Goal: Task Accomplishment & Management: Manage account settings

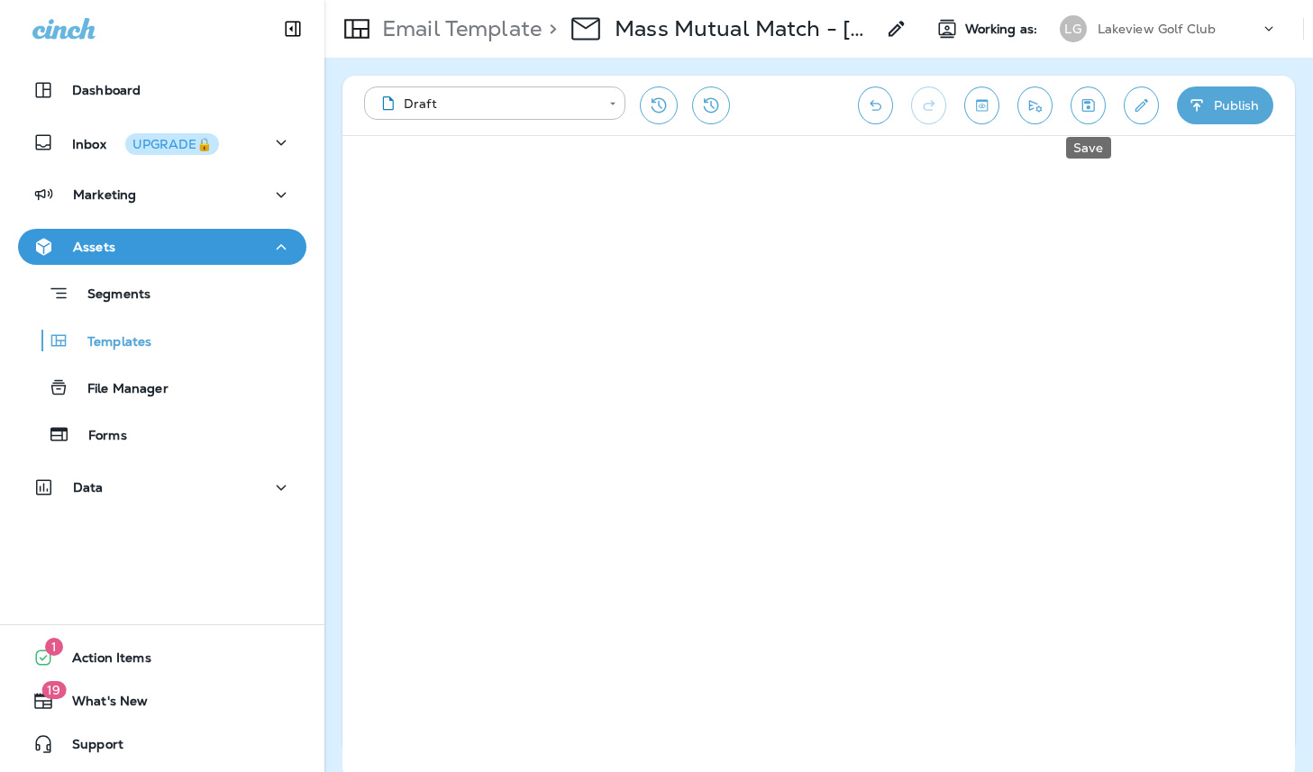
click at [1088, 114] on icon "Save" at bounding box center [1088, 105] width 19 height 18
click at [1086, 112] on icon "Save" at bounding box center [1088, 105] width 19 height 18
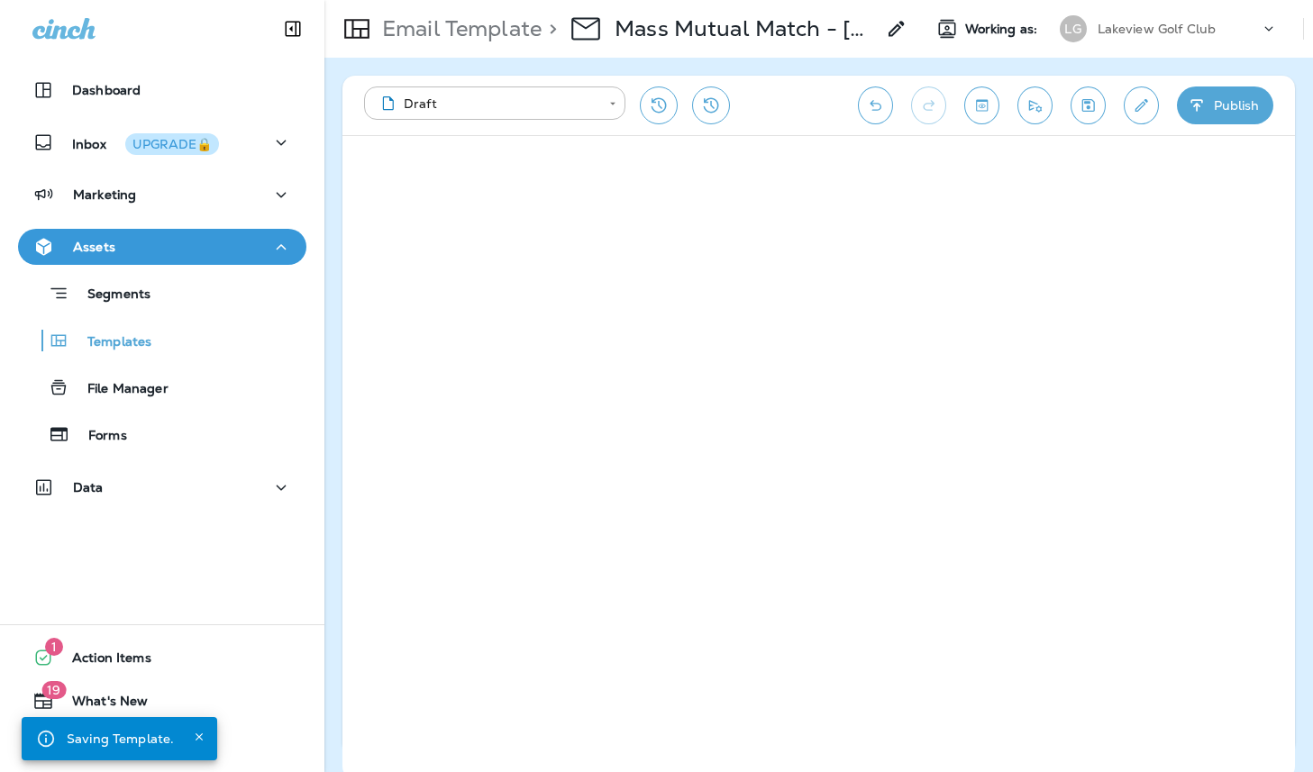
click at [1242, 101] on button "Publish" at bounding box center [1225, 106] width 96 height 38
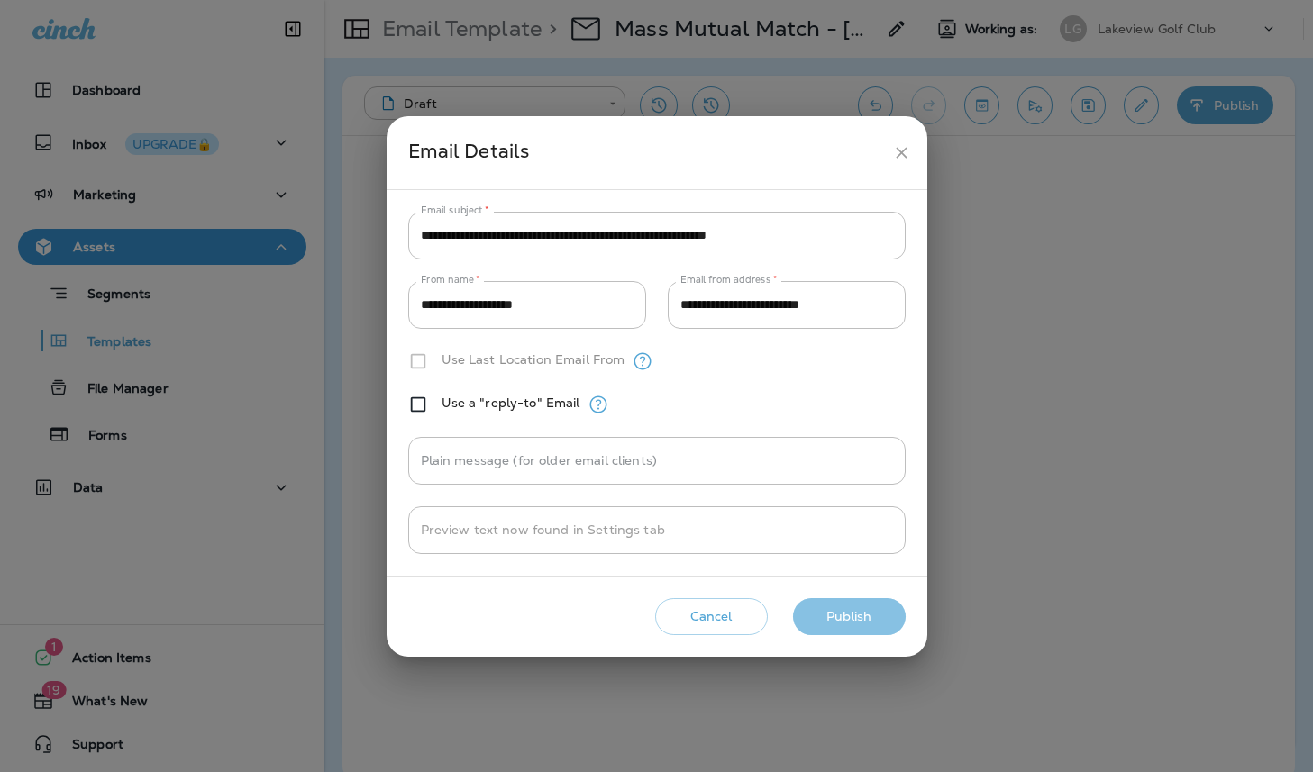
click at [861, 619] on button "Publish" at bounding box center [849, 616] width 113 height 37
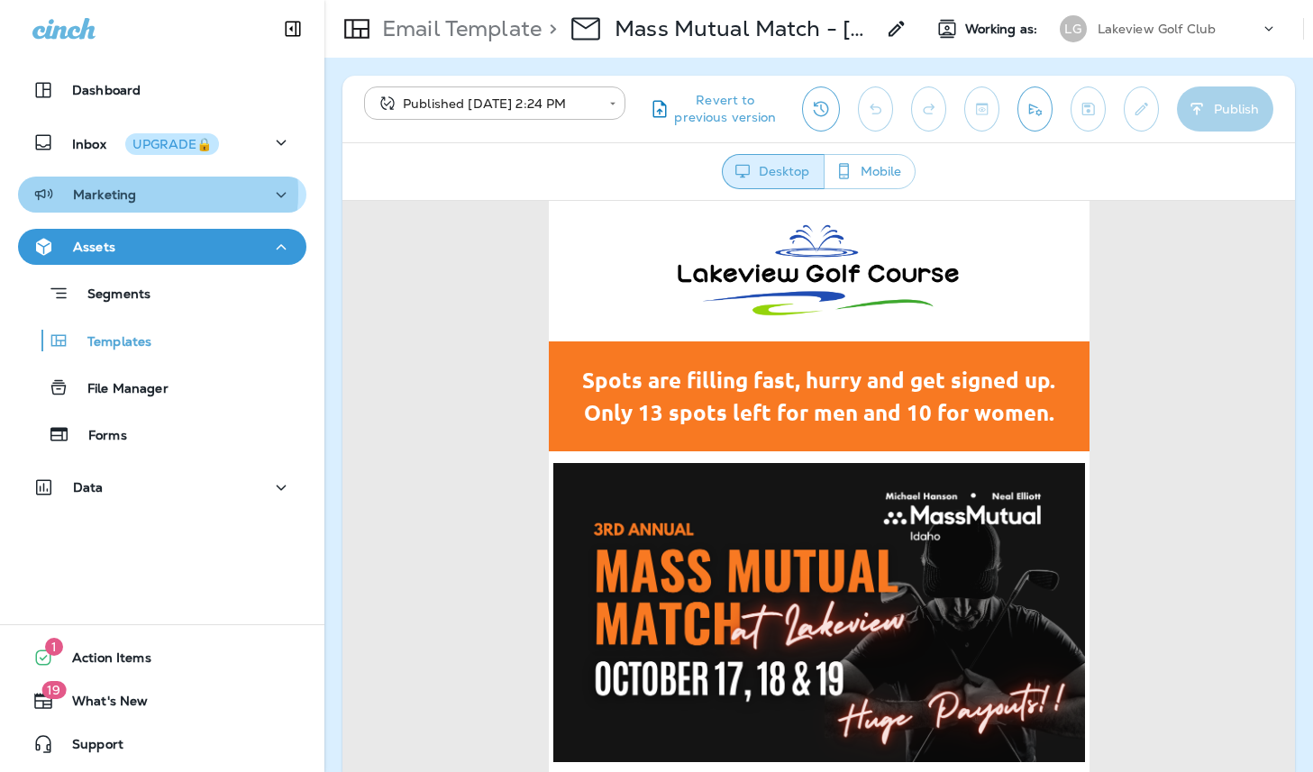
click at [136, 193] on div "Marketing" at bounding box center [162, 195] width 260 height 23
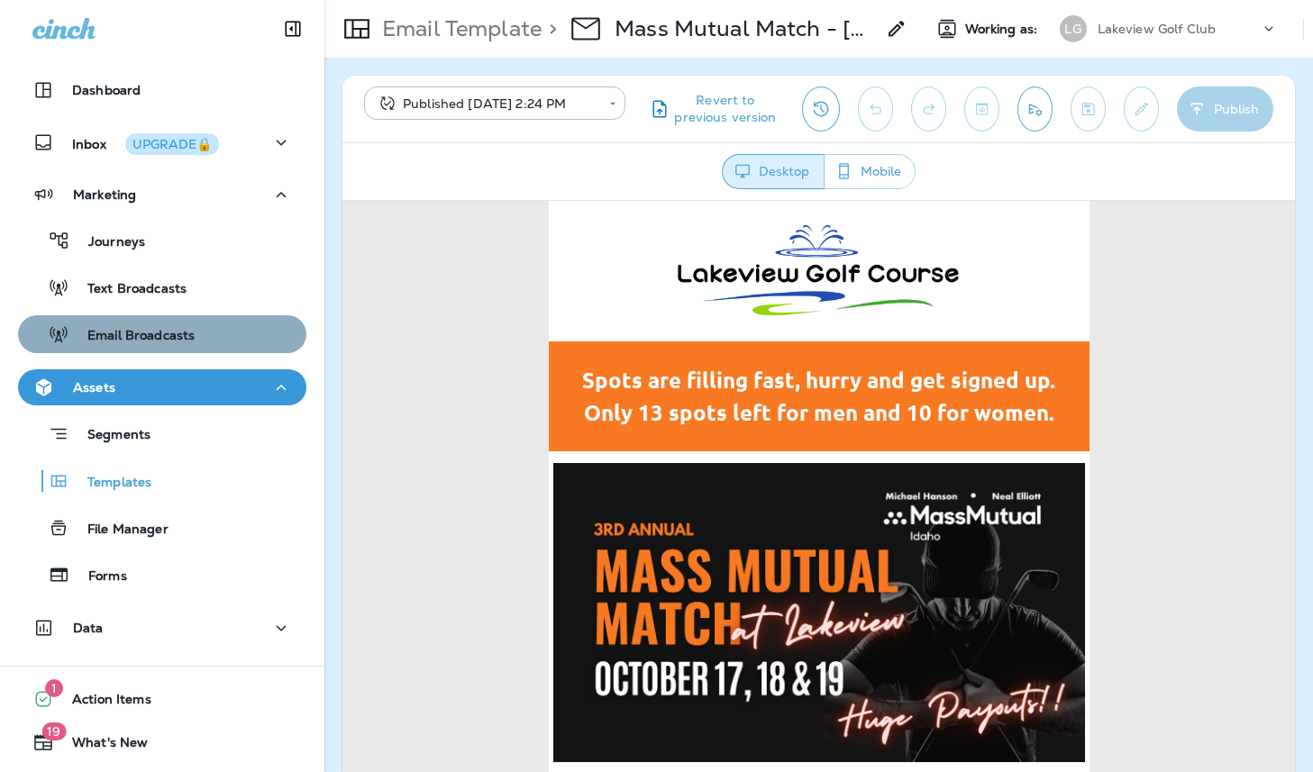
click at [161, 328] on p "Email Broadcasts" at bounding box center [131, 336] width 125 height 17
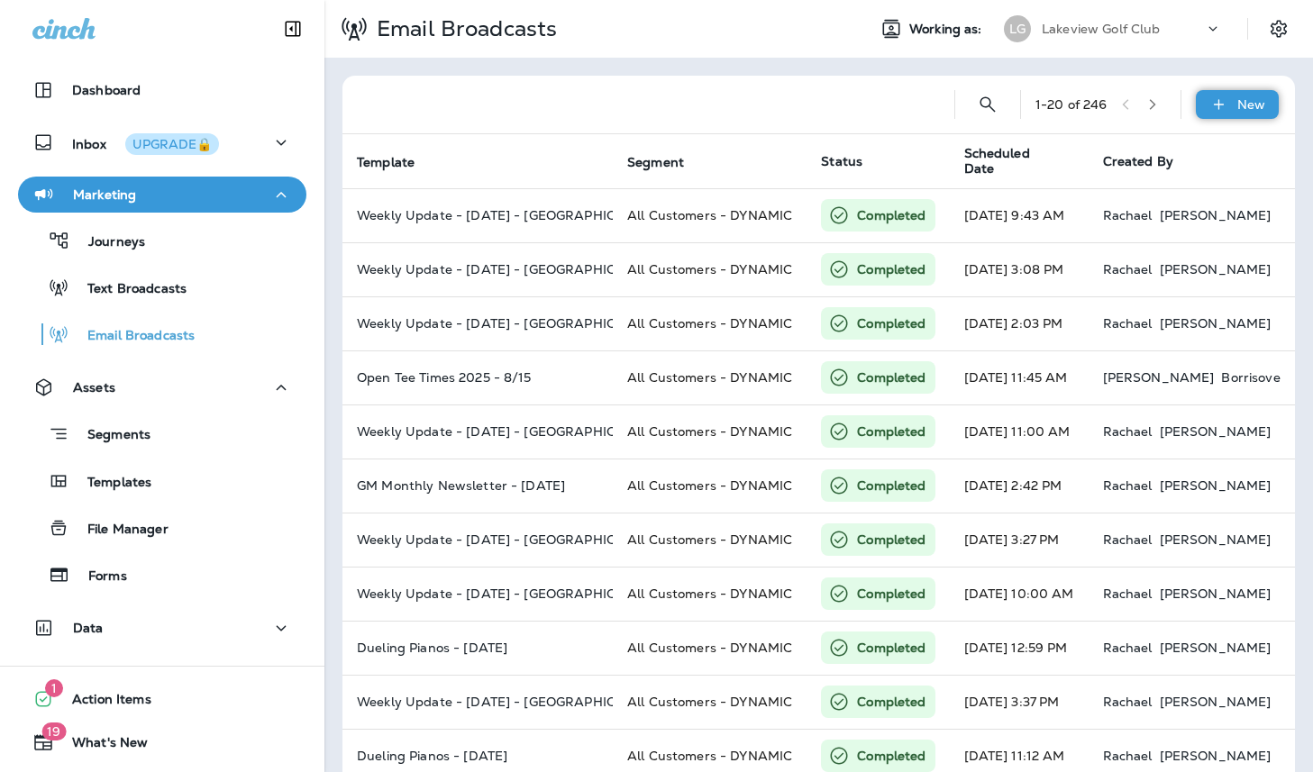
click at [1209, 106] on icon at bounding box center [1218, 105] width 19 height 18
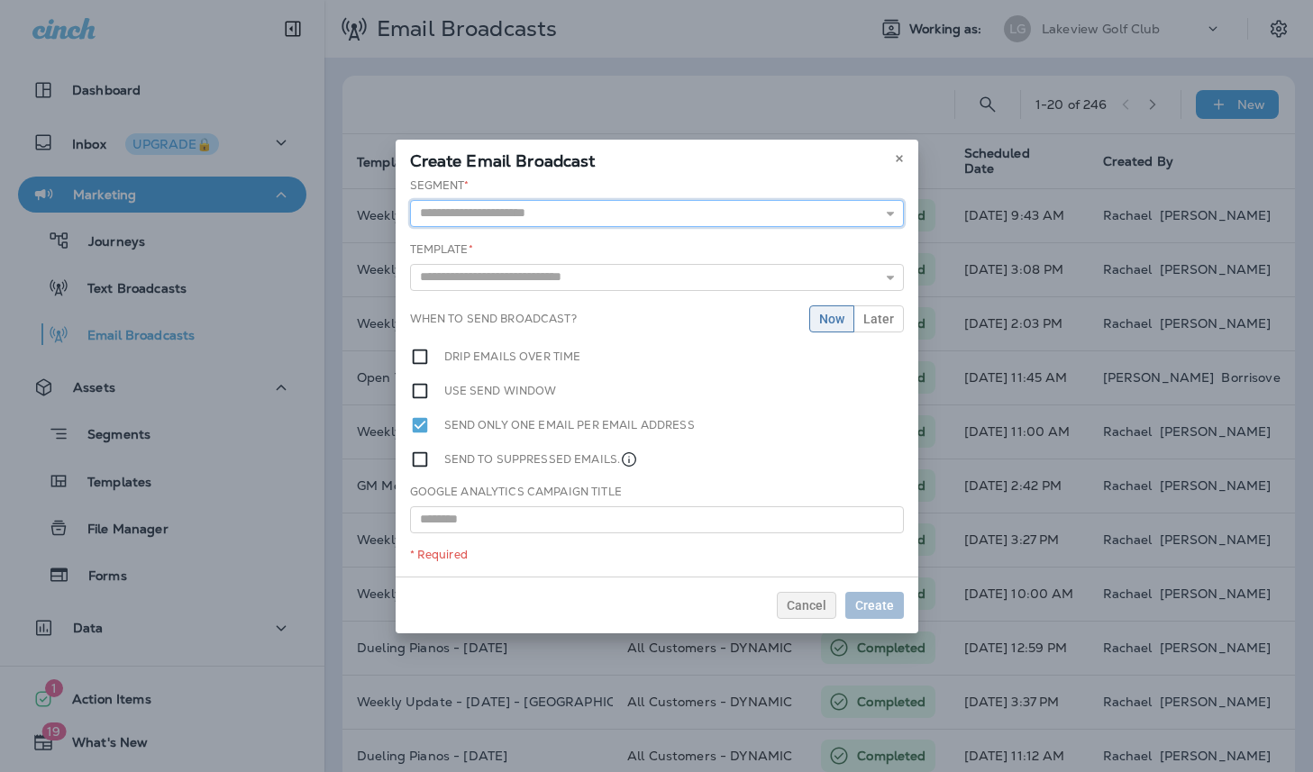
click at [744, 208] on input "text" at bounding box center [657, 213] width 494 height 27
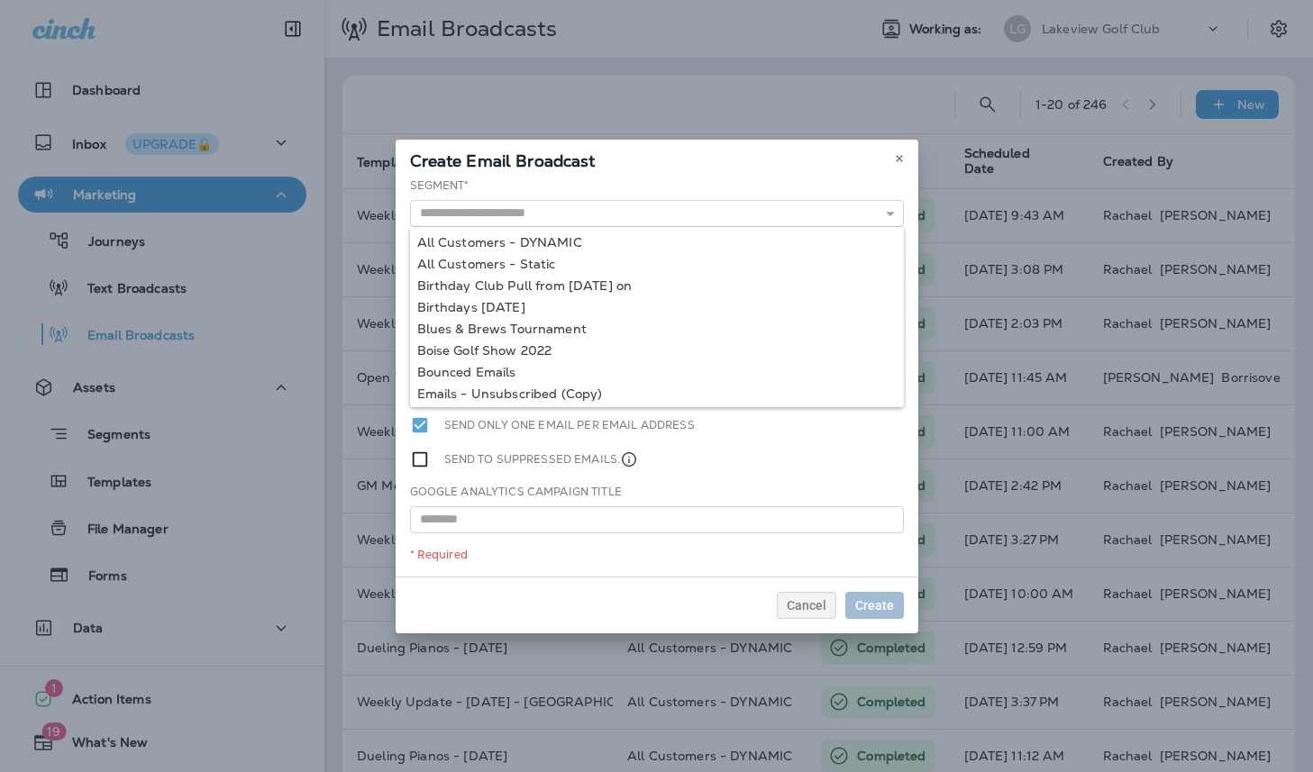
type input "**********"
click at [617, 246] on div "**********" at bounding box center [657, 377] width 523 height 399
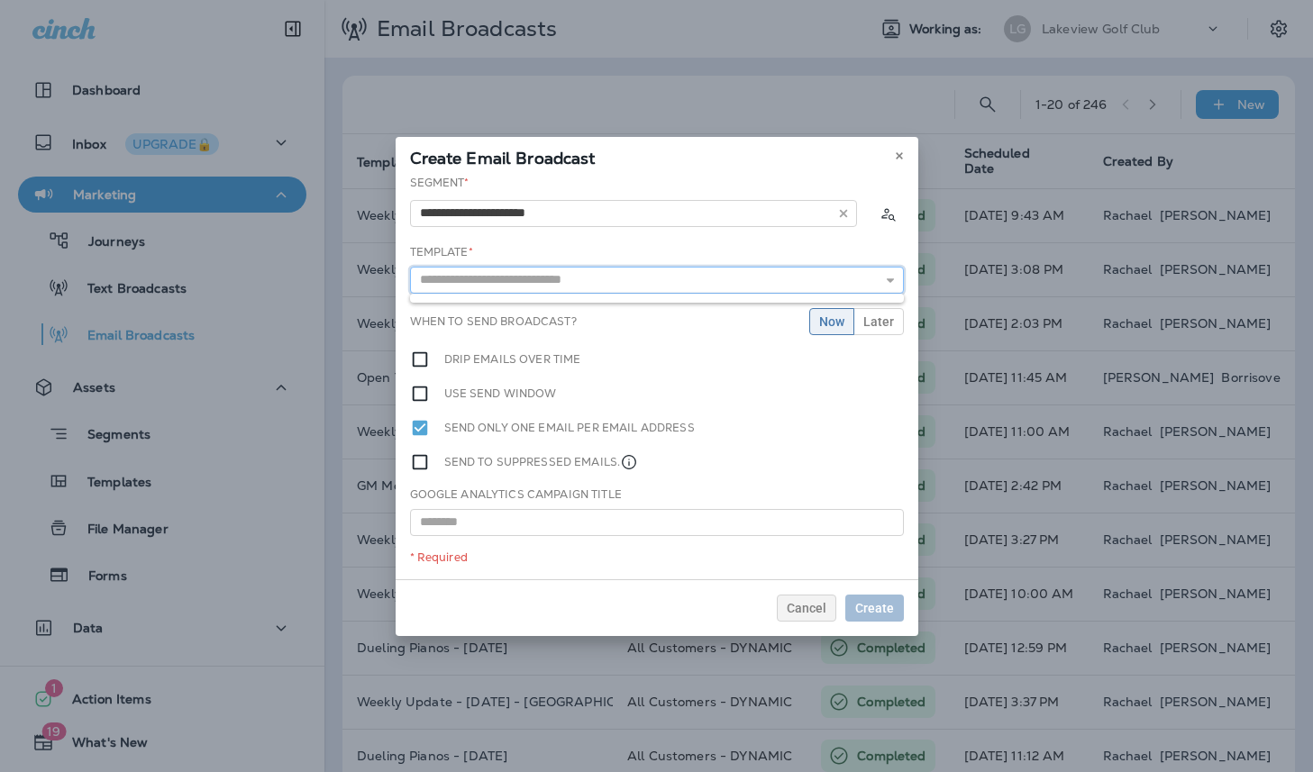
click at [628, 278] on input "text" at bounding box center [657, 280] width 494 height 27
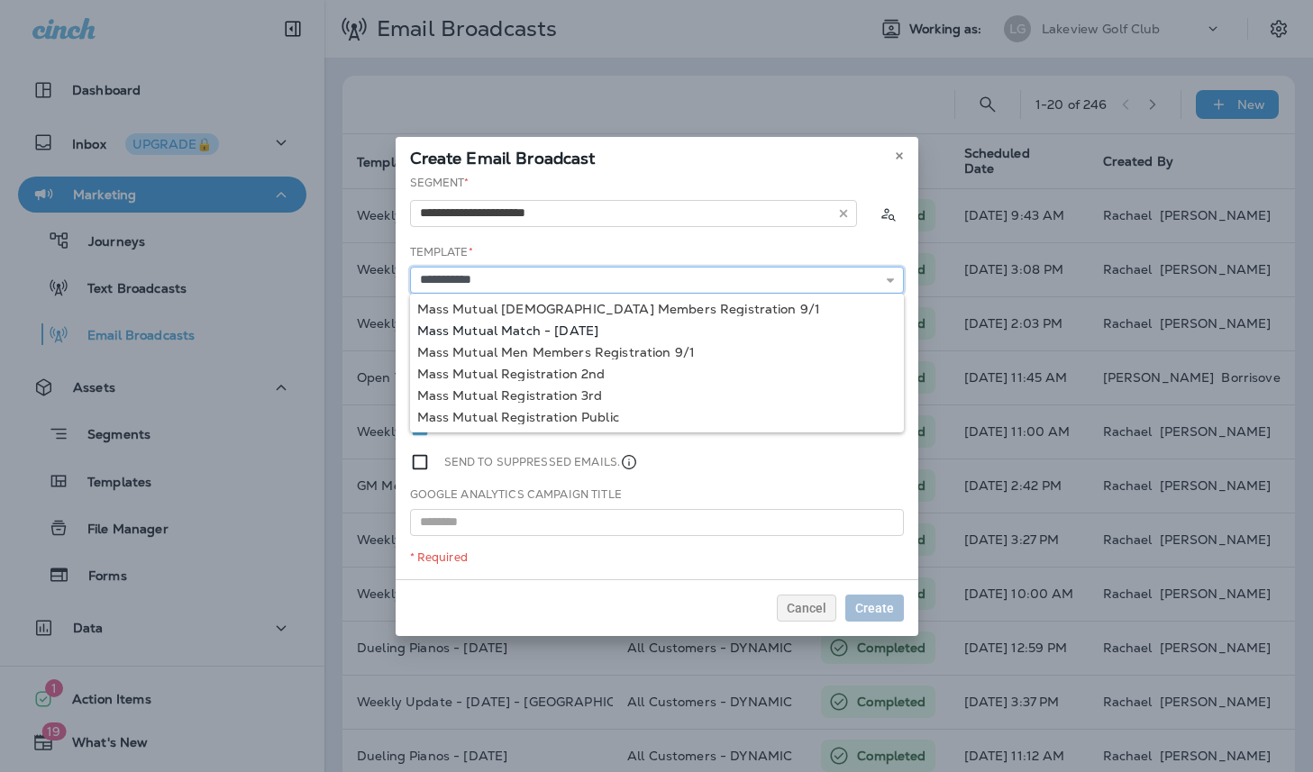
type input "**********"
click at [588, 329] on div "**********" at bounding box center [657, 377] width 523 height 405
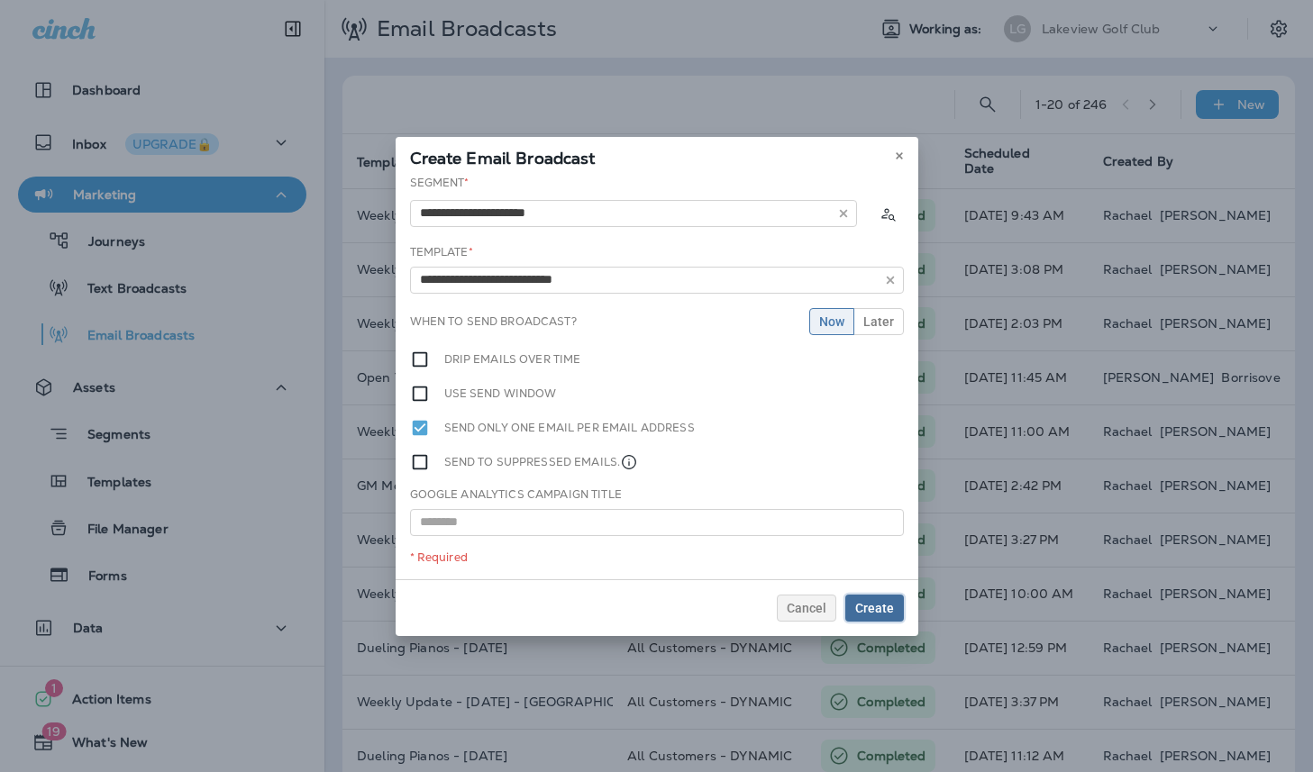
click at [870, 598] on button "Create" at bounding box center [874, 608] width 59 height 27
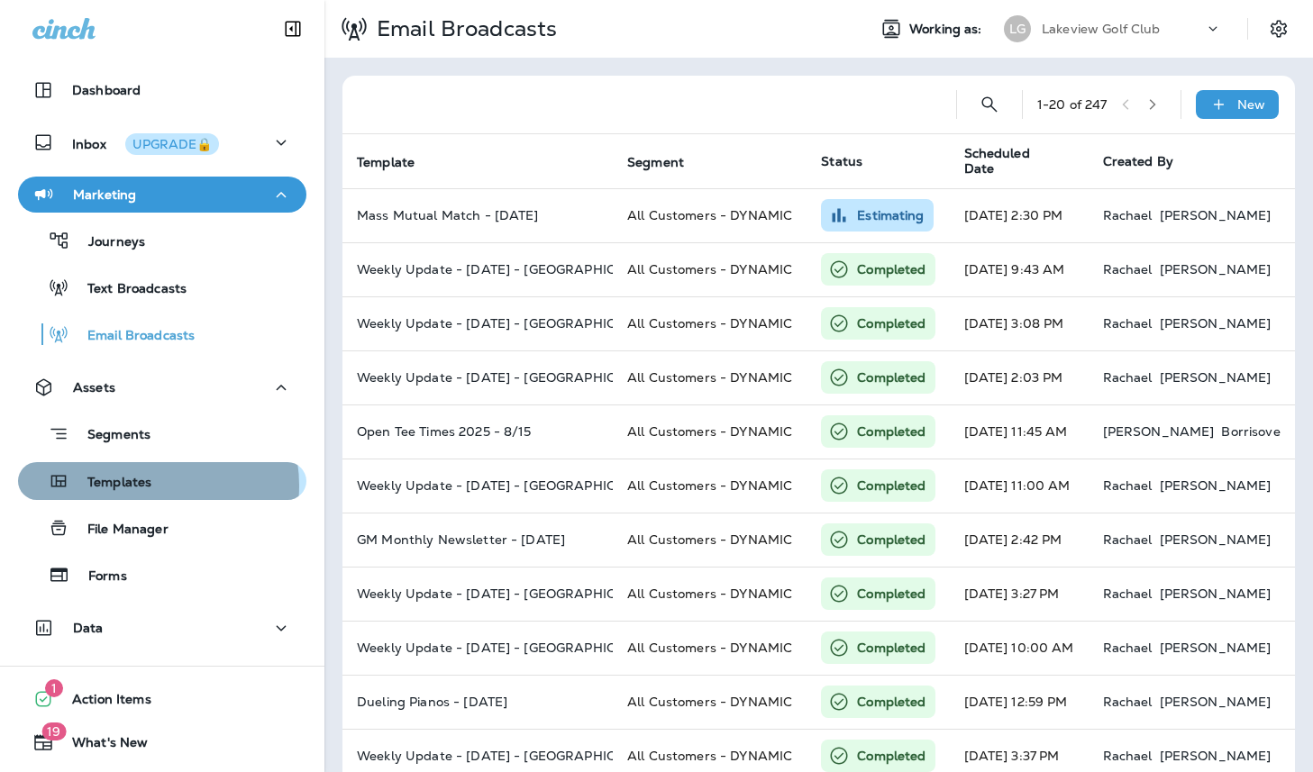
click at [147, 486] on p "Templates" at bounding box center [110, 483] width 82 height 17
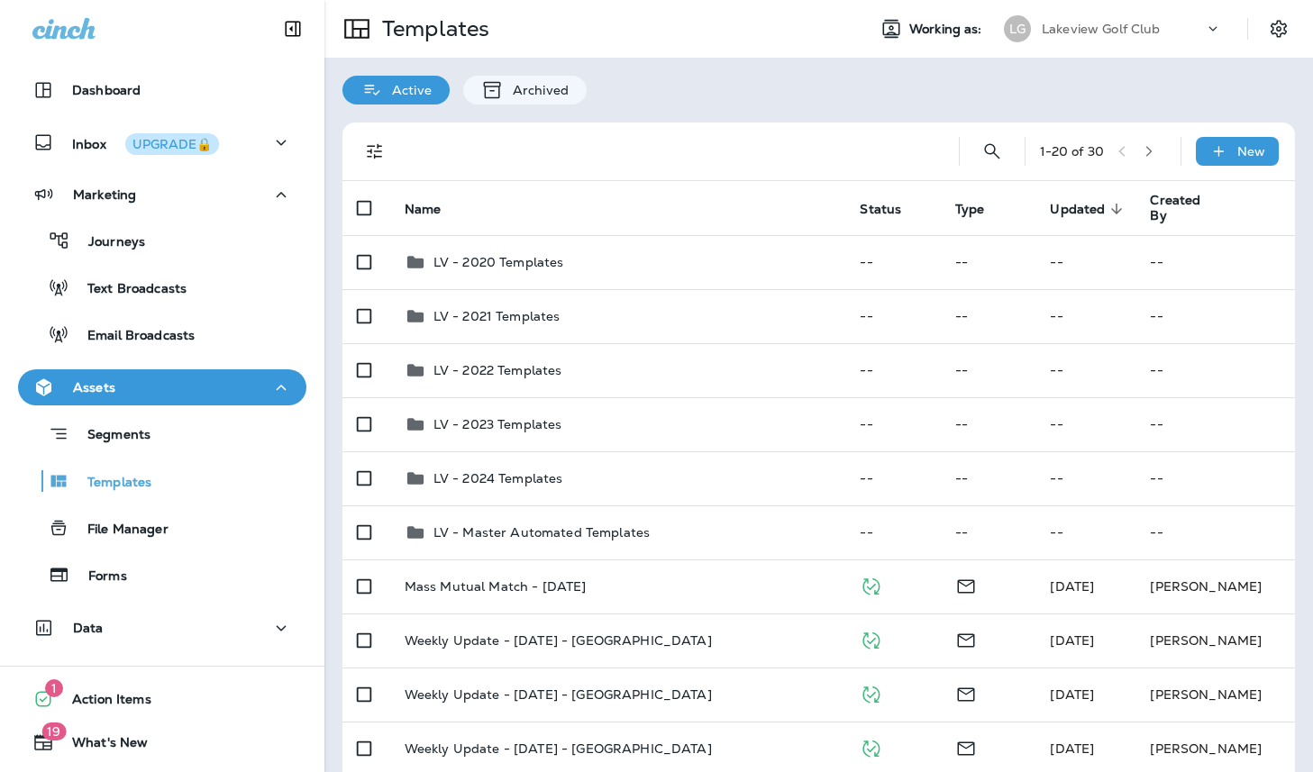
click at [1068, 25] on p "Lakeview Golf Club" at bounding box center [1101, 29] width 119 height 14
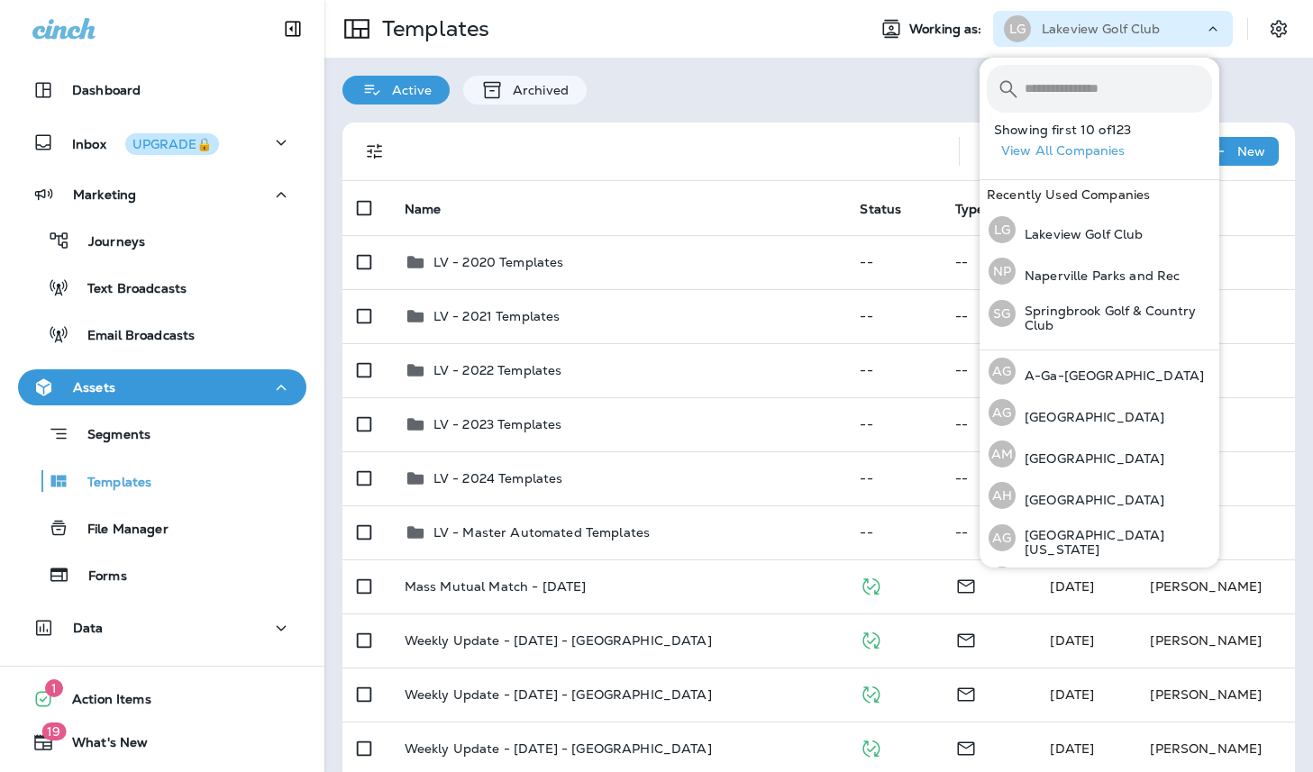
click at [1084, 95] on input "text" at bounding box center [1118, 89] width 187 height 48
click at [1095, 271] on p "Naperville Parks and Rec" at bounding box center [1097, 276] width 164 height 14
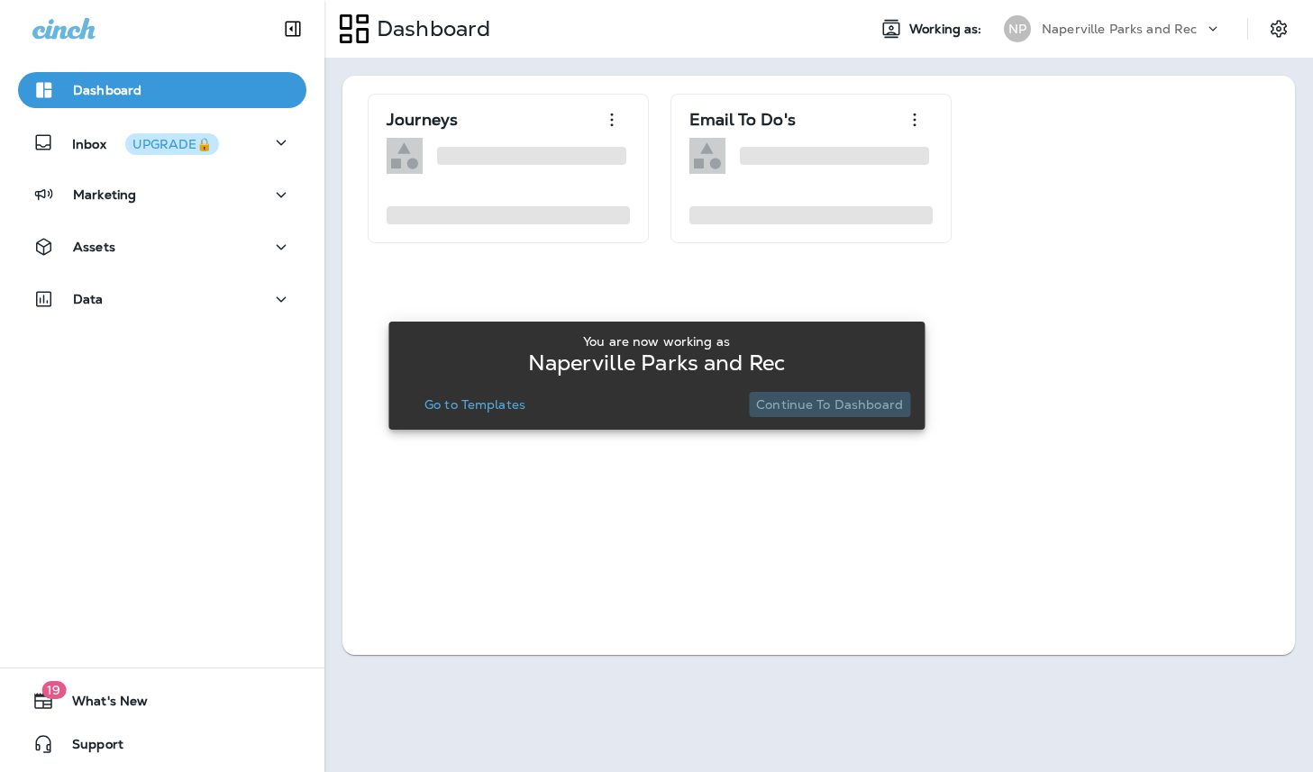
click at [851, 407] on p "Continue to Dashboard" at bounding box center [829, 404] width 147 height 14
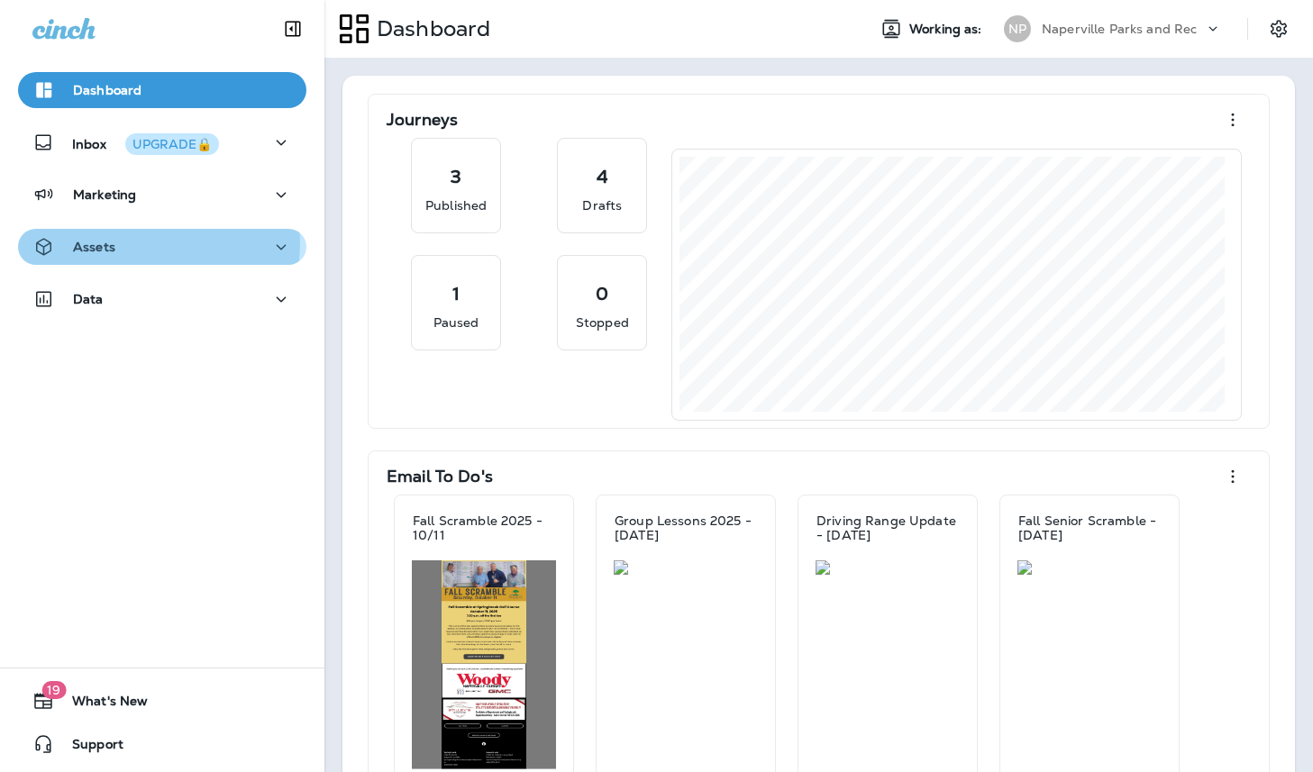
click at [158, 244] on div "Assets" at bounding box center [162, 247] width 260 height 23
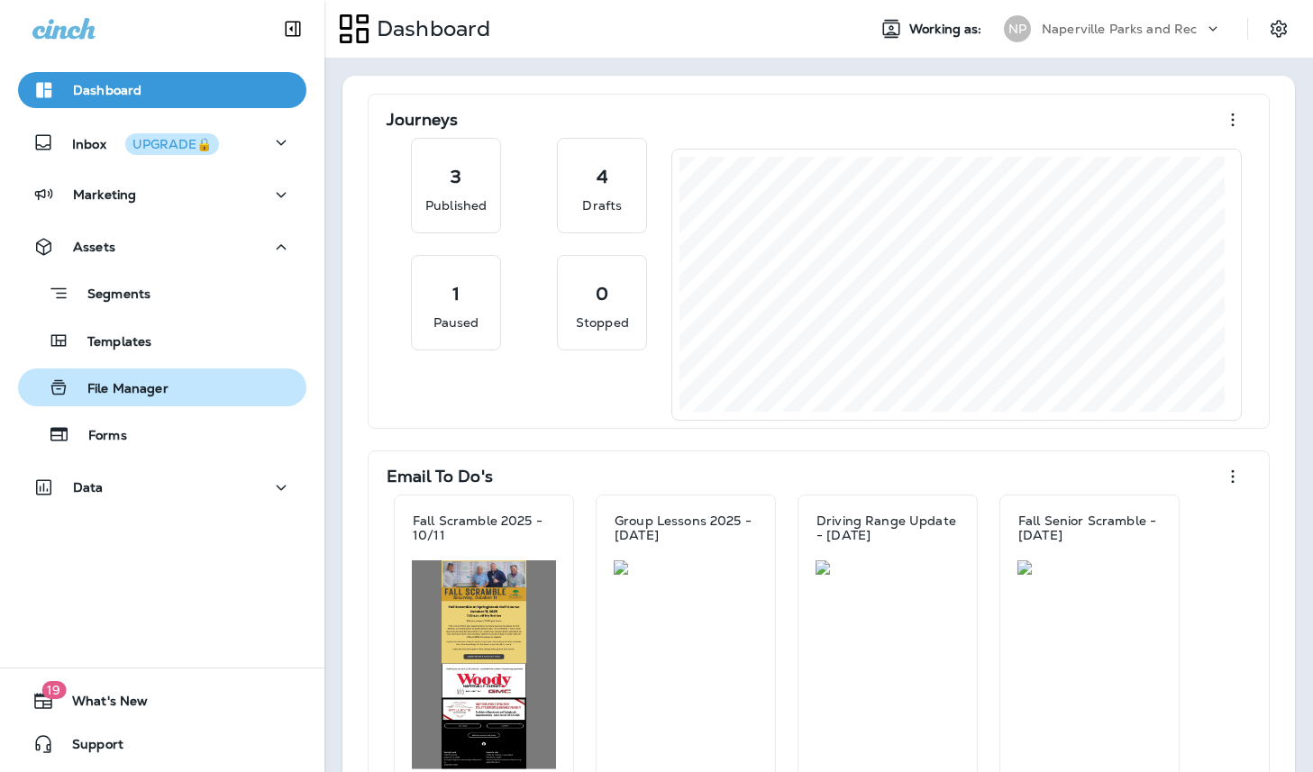
click at [174, 382] on div "File Manager" at bounding box center [162, 387] width 274 height 27
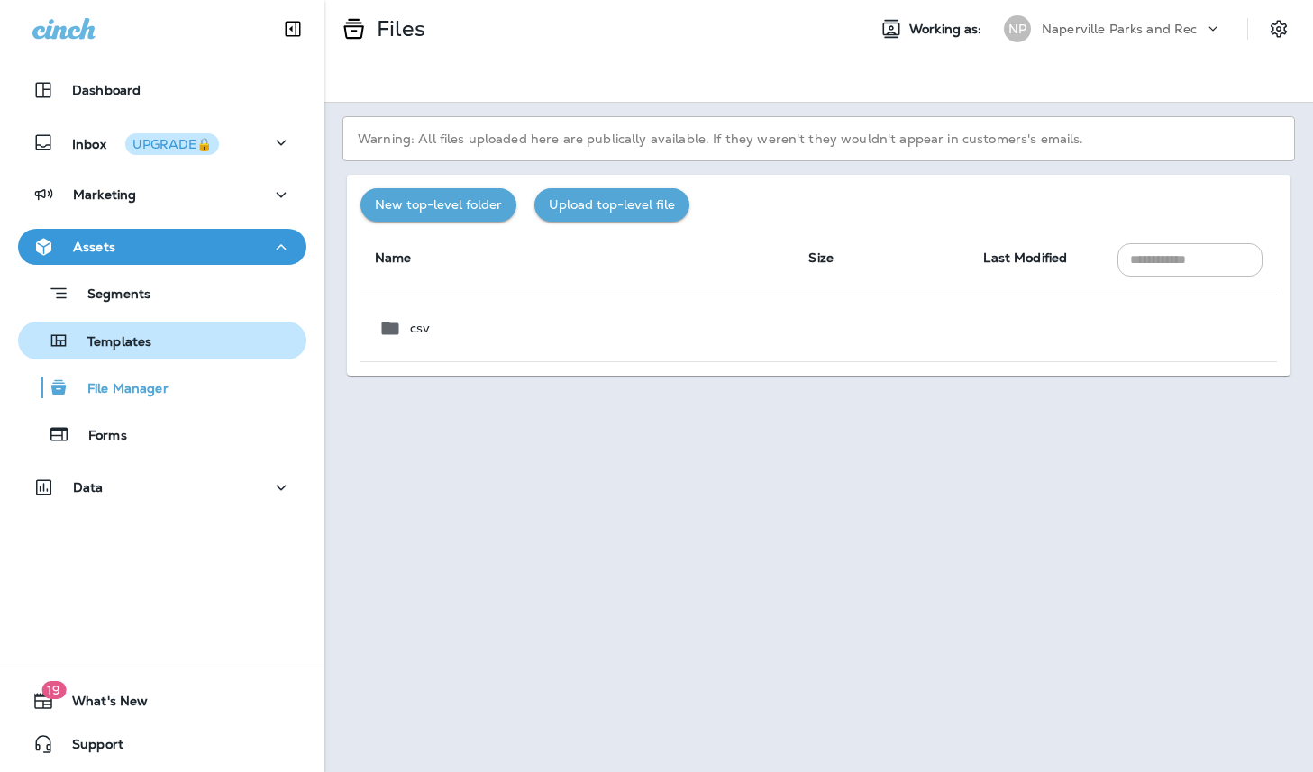
click at [151, 342] on div "Templates" at bounding box center [162, 340] width 274 height 27
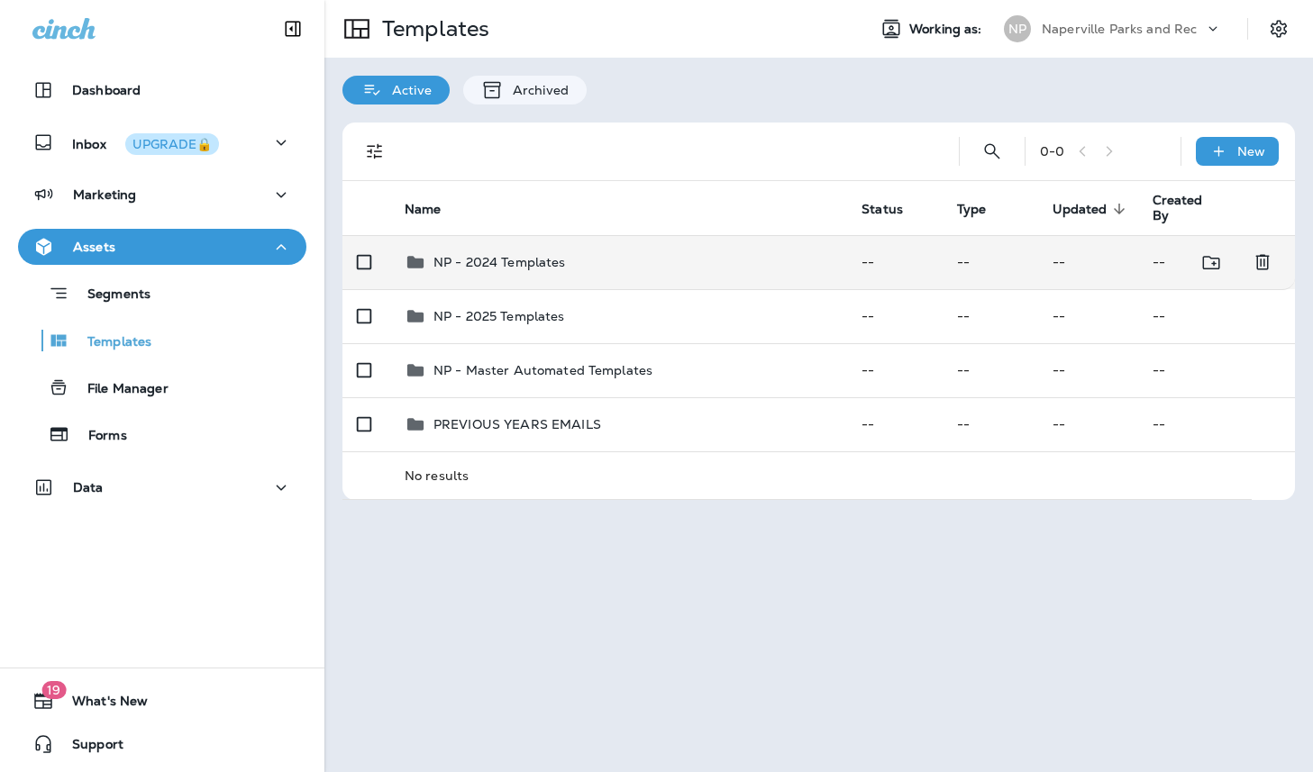
click at [503, 263] on p "NP - 2024 Templates" at bounding box center [499, 262] width 132 height 14
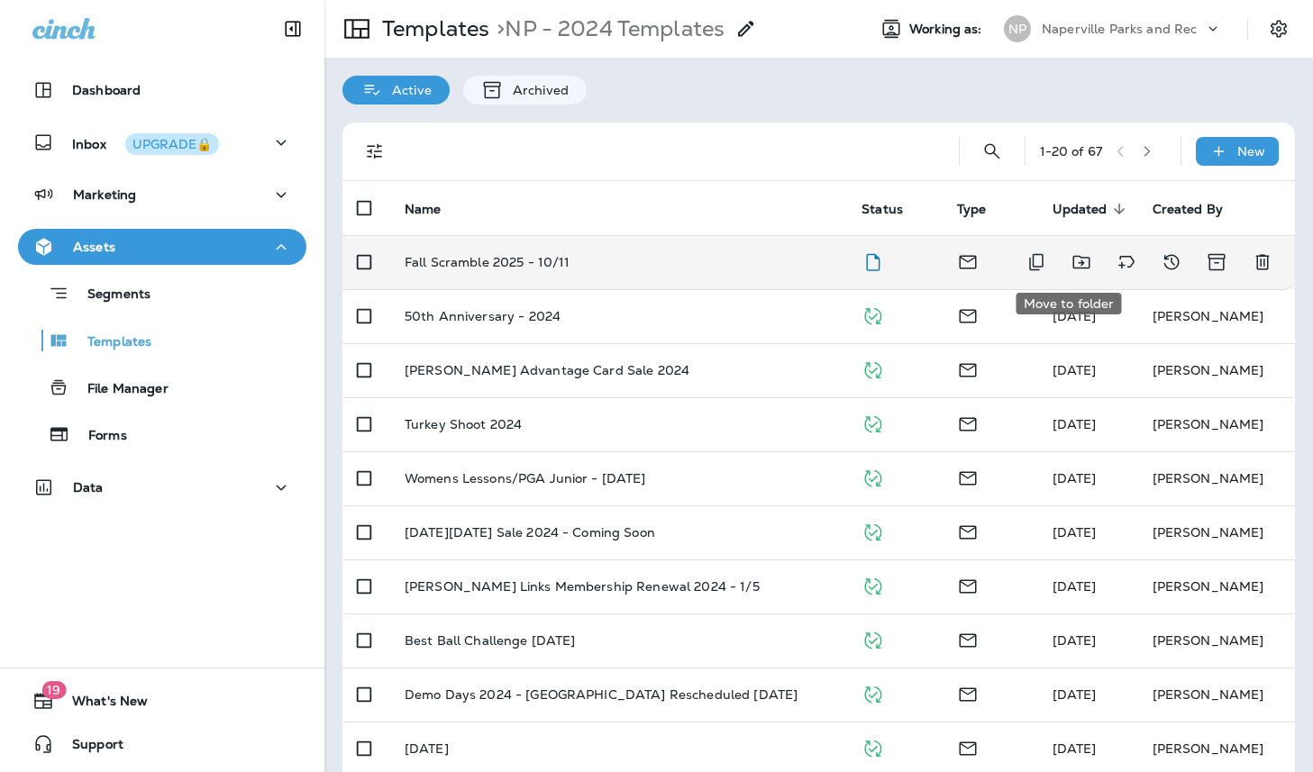
click at [1072, 263] on icon "Move to folder" at bounding box center [1080, 263] width 17 height 14
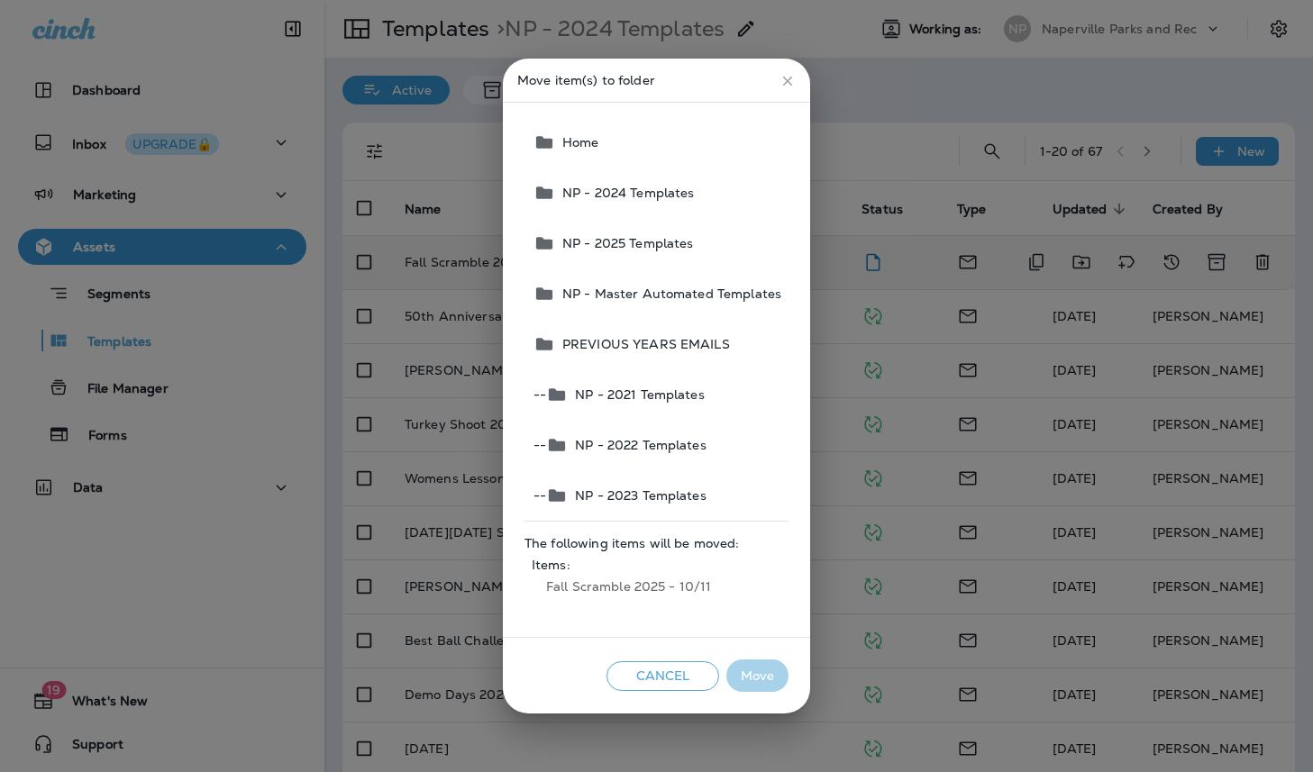
click at [612, 242] on span "NP - 2025 Templates" at bounding box center [624, 243] width 139 height 14
click at [766, 667] on button "Move" at bounding box center [757, 676] width 62 height 33
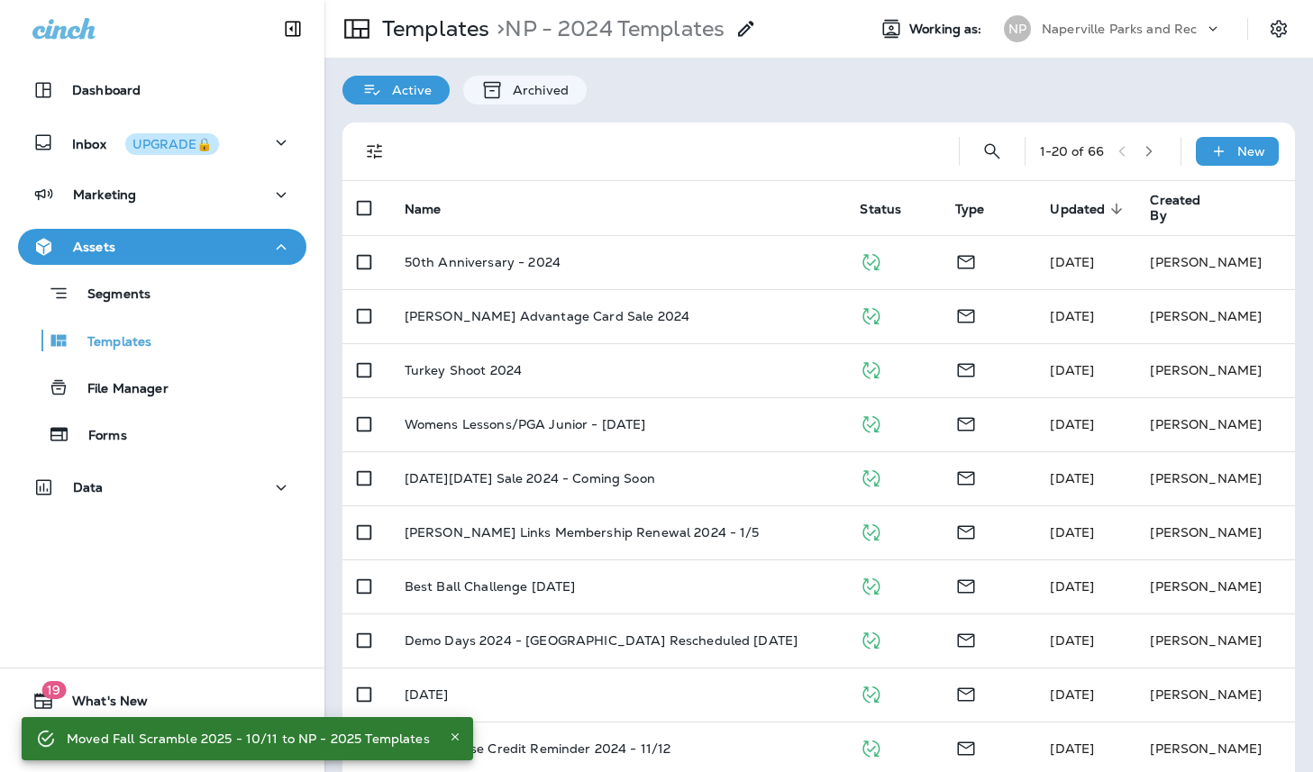
click at [1088, 26] on p "Naperville Parks and Rec" at bounding box center [1119, 29] width 155 height 14
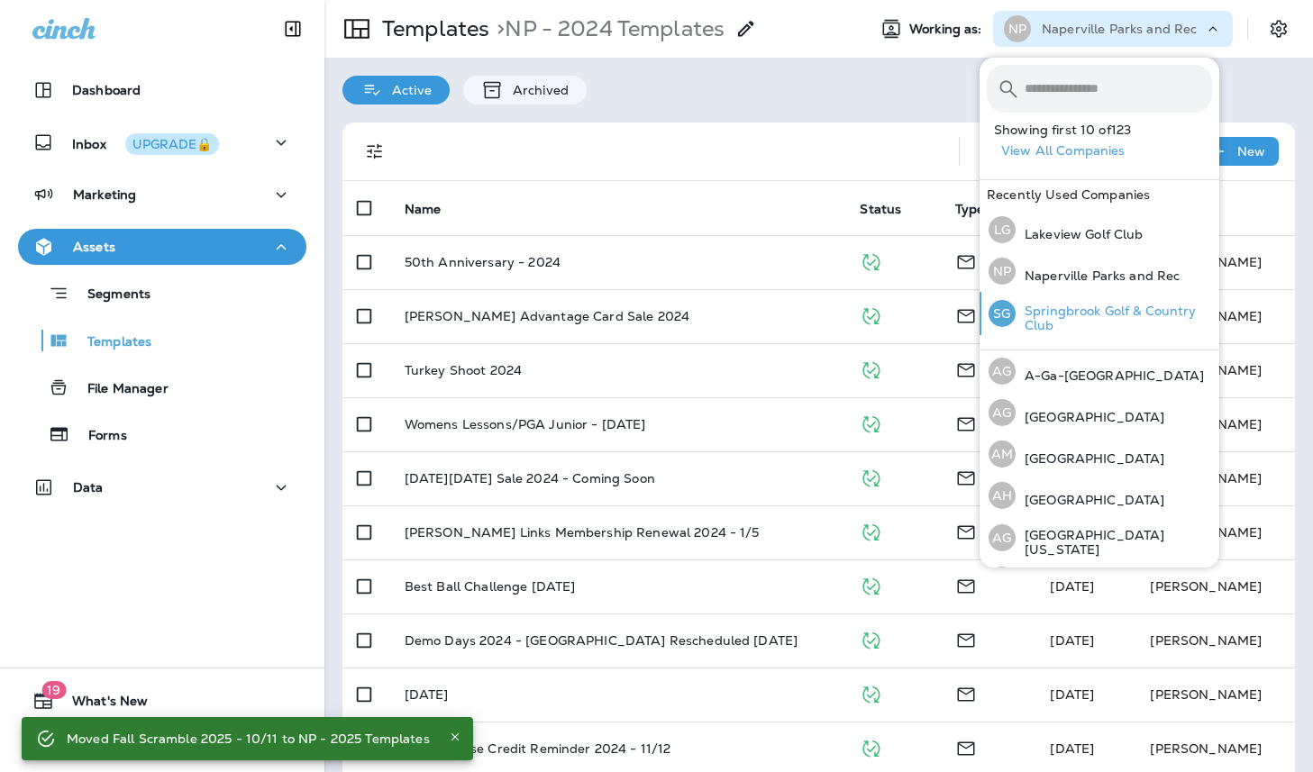
click at [1052, 313] on p "Springbrook Golf & Country Club" at bounding box center [1113, 318] width 196 height 29
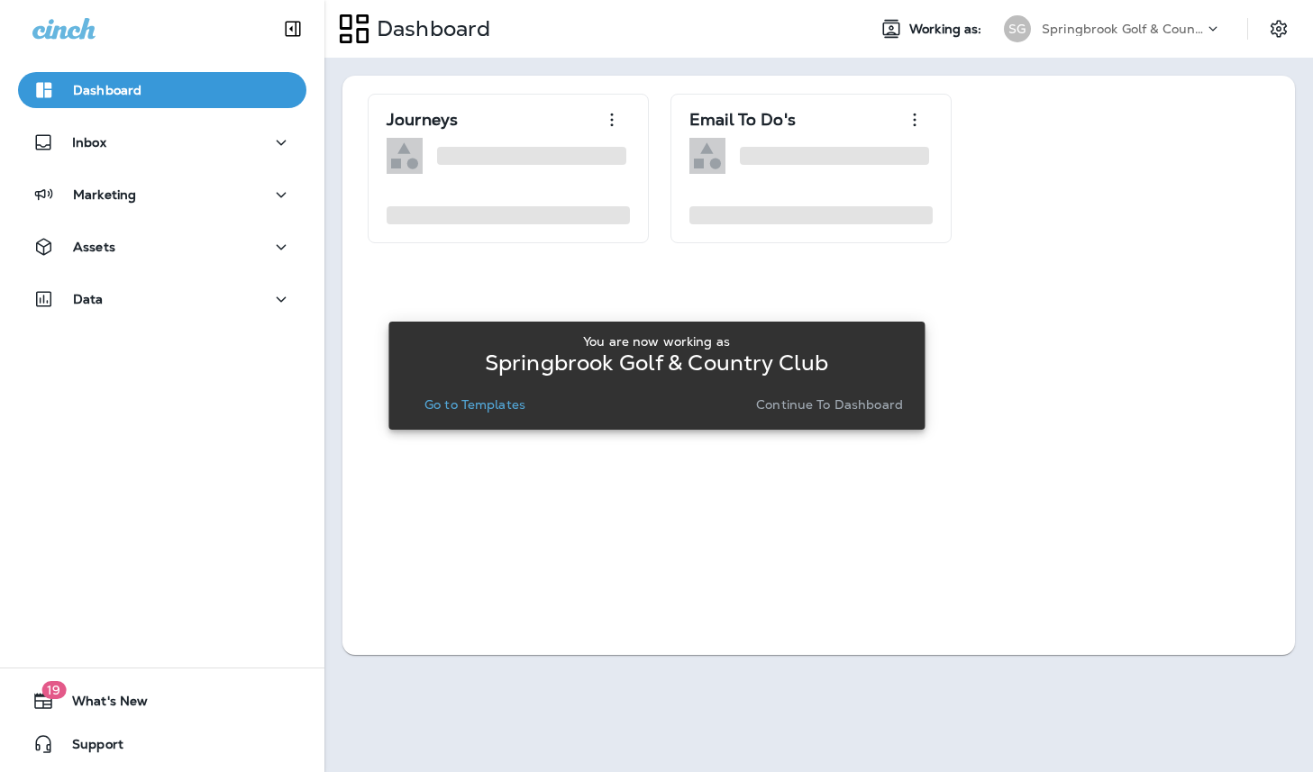
click at [825, 404] on p "Continue to Dashboard" at bounding box center [829, 404] width 147 height 14
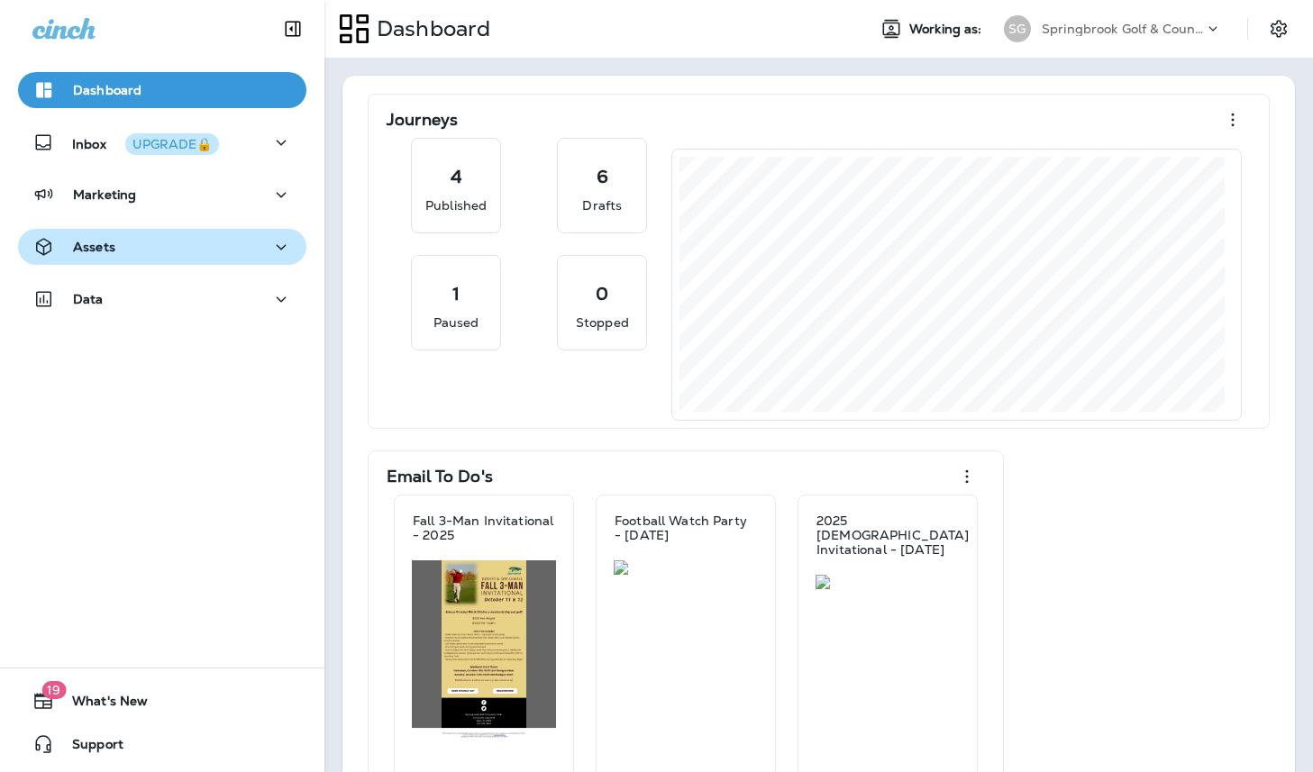
click at [153, 247] on div "Assets" at bounding box center [162, 247] width 260 height 23
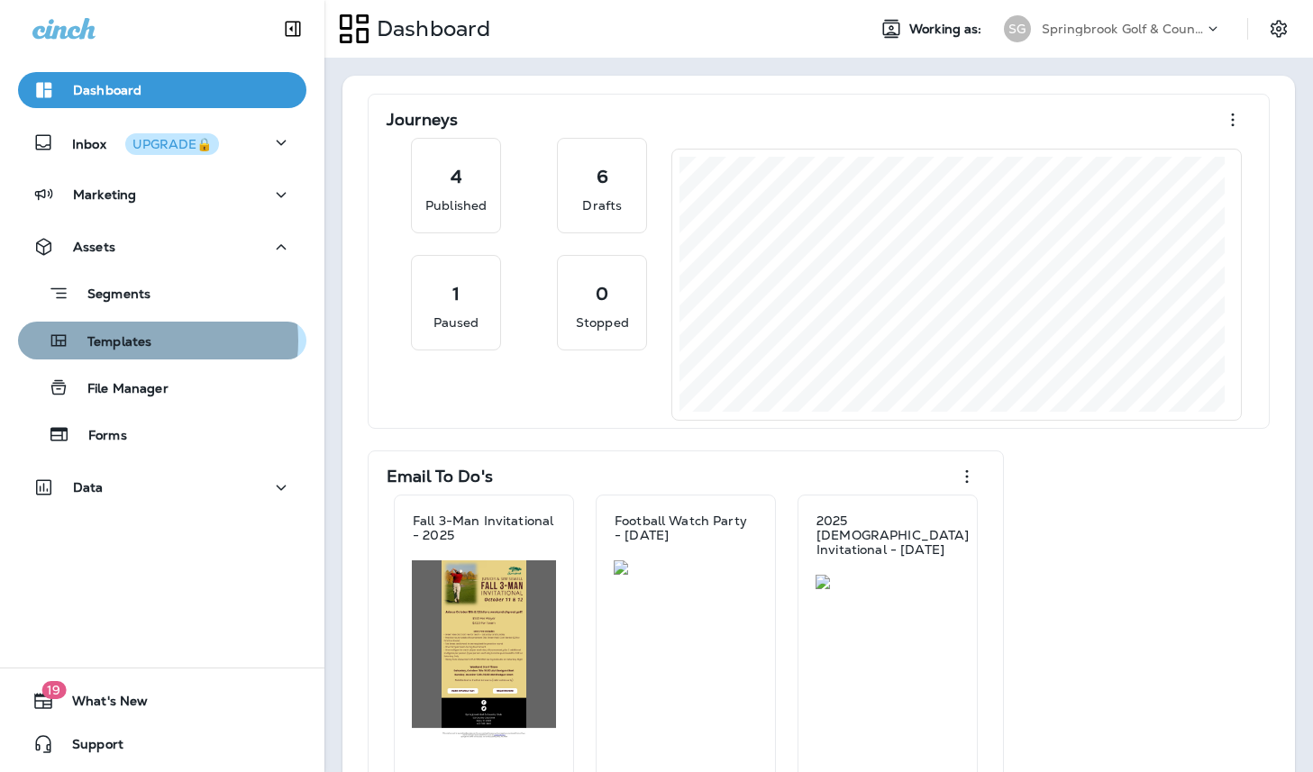
click at [139, 341] on p "Templates" at bounding box center [110, 342] width 82 height 17
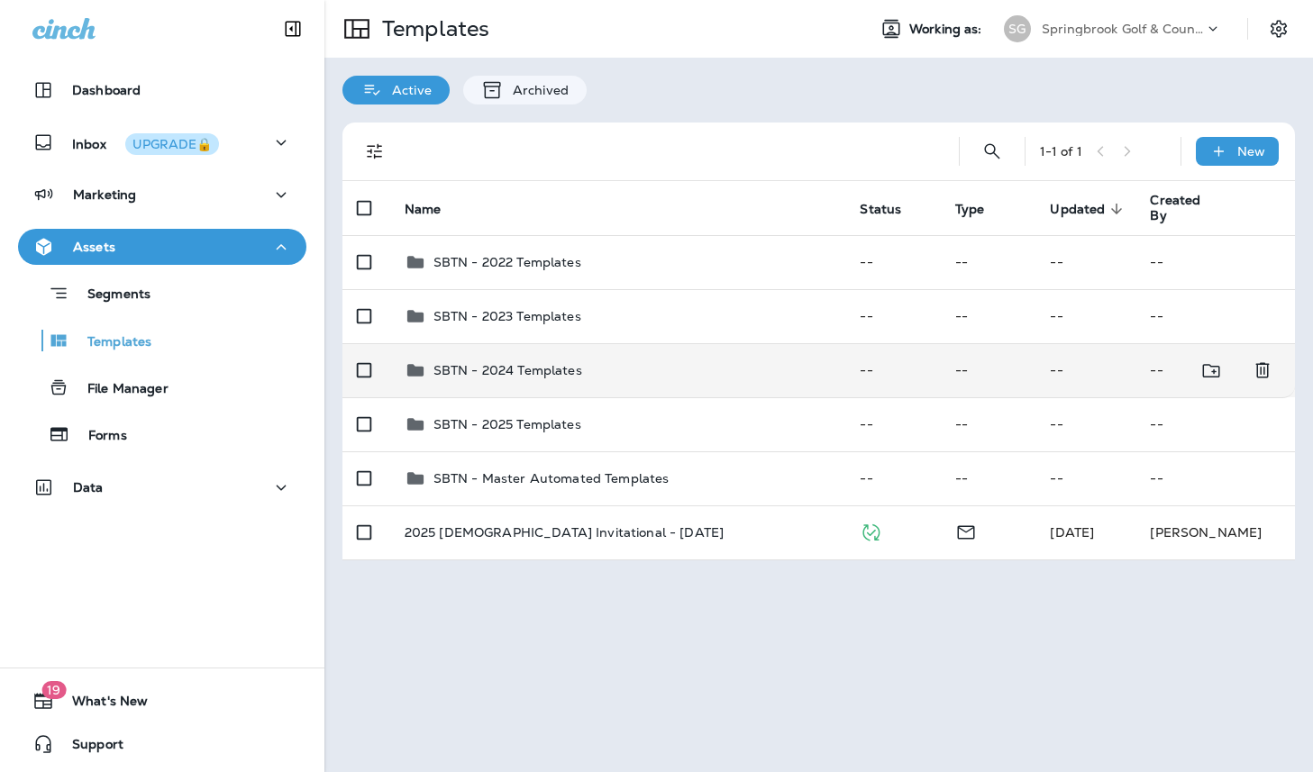
click at [650, 380] on div "SBTN - 2024 Templates" at bounding box center [618, 371] width 427 height 22
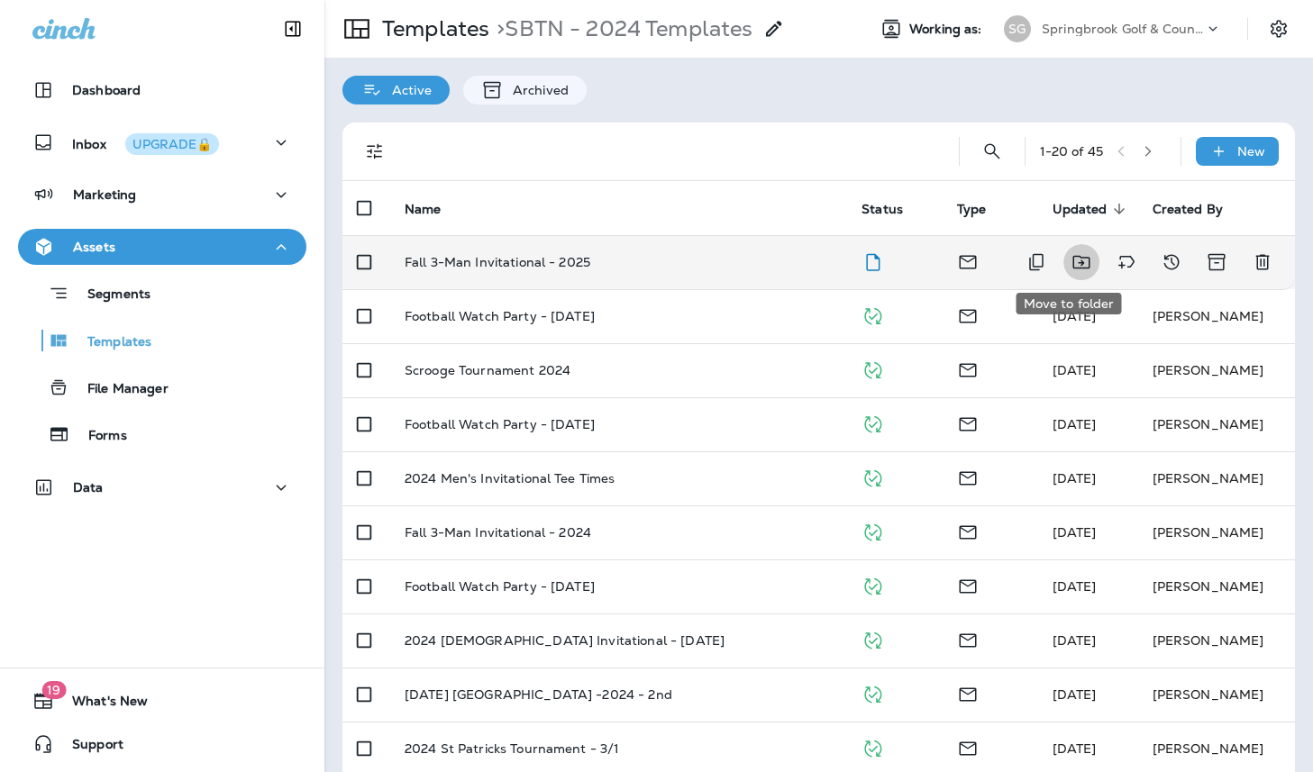
click at [1070, 261] on icon "Move to folder" at bounding box center [1081, 262] width 22 height 22
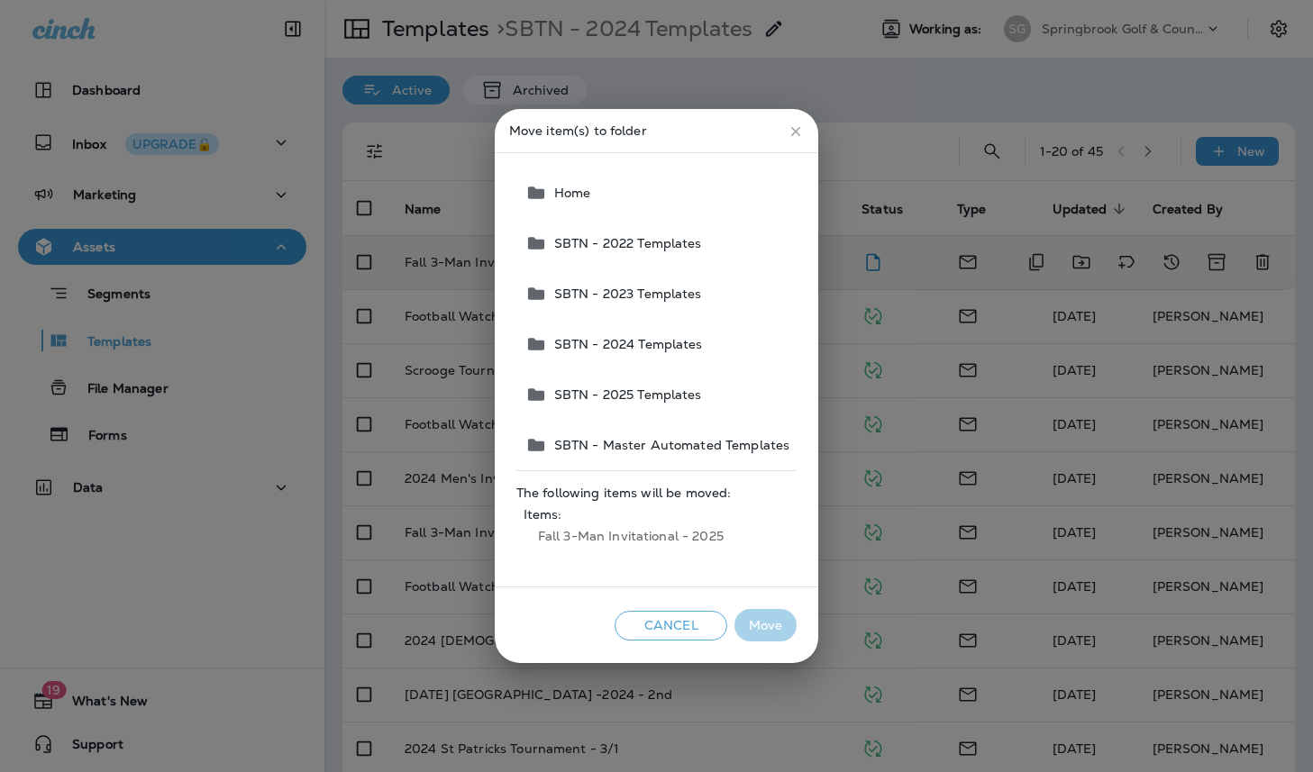
click at [576, 192] on span "Home" at bounding box center [569, 193] width 44 height 14
drag, startPoint x: 755, startPoint y: 624, endPoint x: 687, endPoint y: 589, distance: 76.6
click at [753, 624] on button "Move" at bounding box center [765, 625] width 62 height 33
